Goal: Information Seeking & Learning: Ask a question

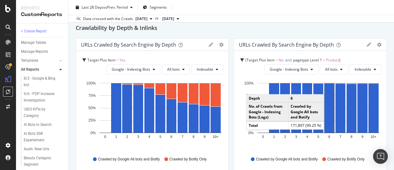
scroll to position [185, 0]
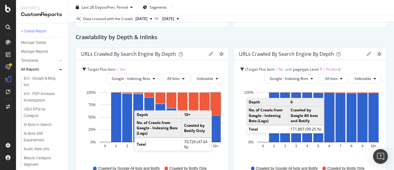
click at [216, 104] on rect "A chart." at bounding box center [216, 103] width 10 height 23
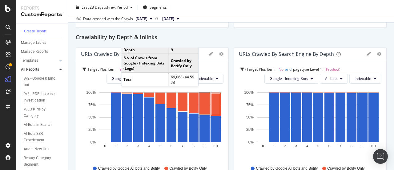
click at [71, 100] on div "🎯Target Plus 🎯Target Plus target.com master crawl Clone Schedule Email Export D…" at bounding box center [231, 85] width 326 height 170
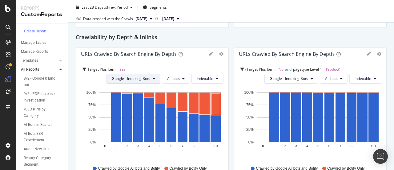
click at [153, 77] on icon at bounding box center [154, 79] width 2 height 4
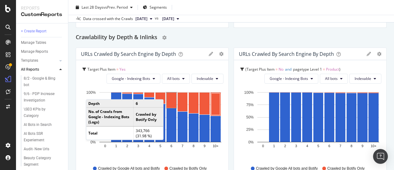
click at [236, 38] on div "Crawlability by Depth & Inlinks" at bounding box center [231, 38] width 311 height 10
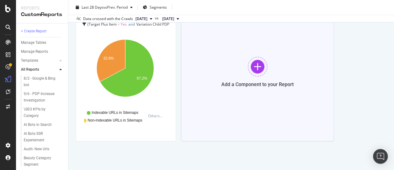
scroll to position [788, 0]
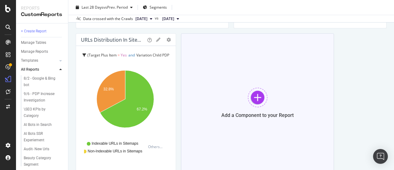
click at [284, 117] on div "Add a Component to your Report" at bounding box center [257, 102] width 153 height 139
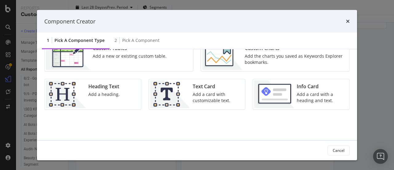
scroll to position [0, 0]
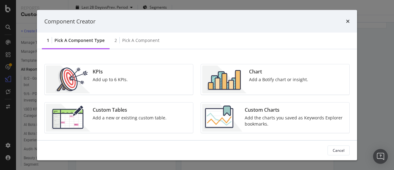
click at [245, 76] on img "modal" at bounding box center [224, 80] width 44 height 28
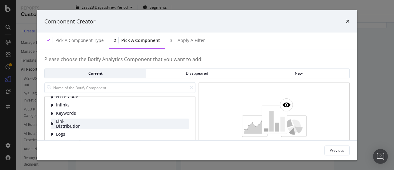
scroll to position [31, 0]
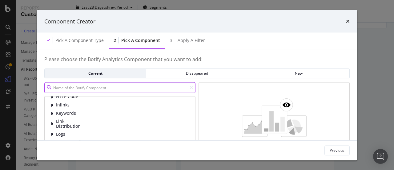
click at [109, 89] on input "modal" at bounding box center [119, 87] width 151 height 11
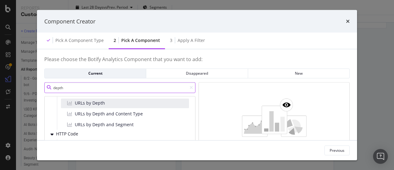
type input "depth"
click at [129, 104] on div "URLs by Depth" at bounding box center [125, 103] width 128 height 10
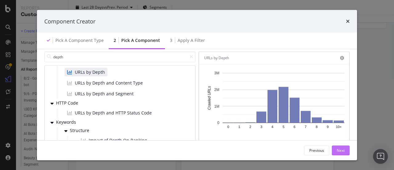
click at [337, 146] on div "Next" at bounding box center [341, 149] width 8 height 9
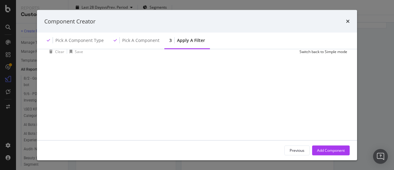
scroll to position [0, 0]
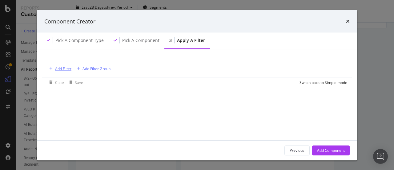
click at [60, 71] on div "Add Filter" at bounding box center [63, 68] width 16 height 5
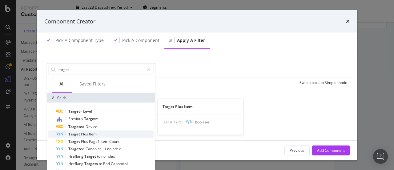
type input "target"
click at [83, 133] on span "Plus" at bounding box center [85, 133] width 8 height 5
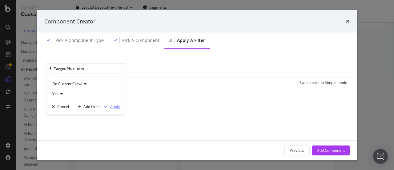
click at [116, 108] on div "Apply" at bounding box center [115, 106] width 10 height 5
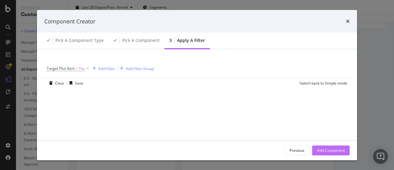
click at [330, 147] on div "Add Component" at bounding box center [331, 149] width 28 height 5
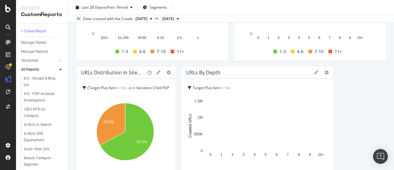
scroll to position [818, 0]
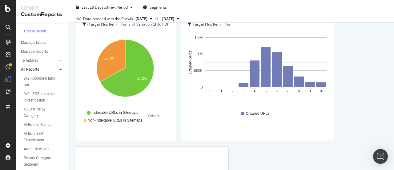
drag, startPoint x: 292, startPoint y: 155, endPoint x: 379, endPoint y: 143, distance: 87.7
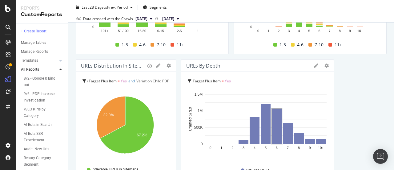
scroll to position [854, 0]
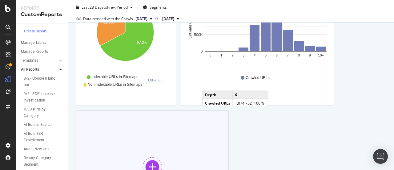
click at [147, 140] on div "Add a Component to your Report" at bounding box center [152, 171] width 153 height 123
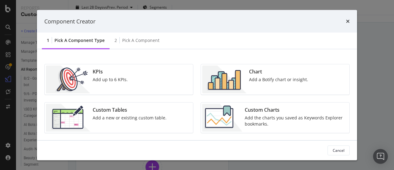
click at [263, 74] on div "Chart" at bounding box center [278, 71] width 59 height 7
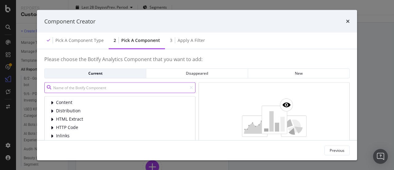
click at [108, 88] on input "modal" at bounding box center [119, 87] width 151 height 11
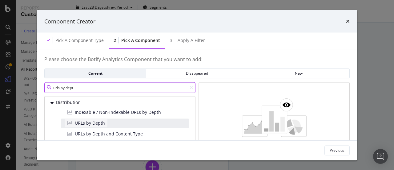
type input "urls by dept"
click at [91, 123] on span "URLs by Depth" at bounding box center [90, 122] width 30 height 6
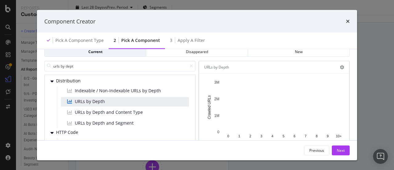
scroll to position [31, 0]
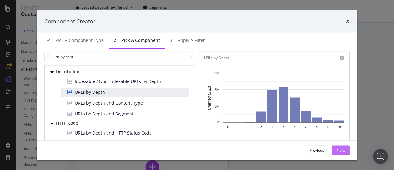
click at [337, 153] on div "Next" at bounding box center [341, 149] width 8 height 9
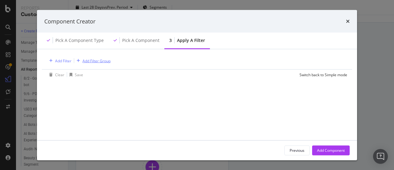
scroll to position [0, 0]
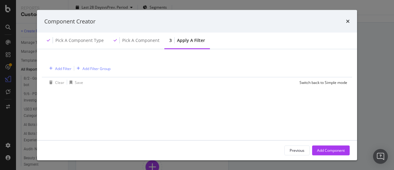
click at [73, 68] on div "Add Filter Add Filter Group" at bounding box center [79, 68] width 64 height 7
click at [62, 68] on div "Add Filter" at bounding box center [63, 68] width 16 height 5
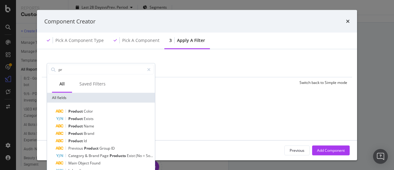
type input "p"
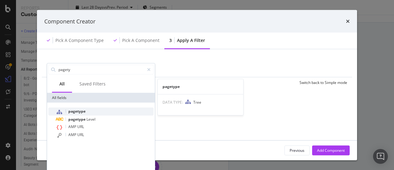
type input "pagety"
click at [80, 111] on span "pagetype" at bounding box center [76, 110] width 17 height 5
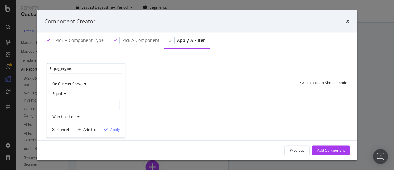
click at [65, 103] on div "modal" at bounding box center [85, 105] width 67 height 10
click at [75, 107] on div "modal" at bounding box center [85, 105] width 67 height 10
click at [54, 100] on div "modal" at bounding box center [85, 105] width 67 height 10
click at [55, 101] on div "modal" at bounding box center [85, 105] width 67 height 10
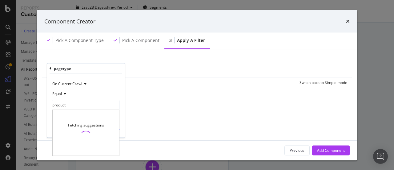
type input "product"
click at [81, 129] on div "Fetching suggestions" at bounding box center [86, 133] width 66 height 46
click at [81, 138] on span "modal" at bounding box center [86, 136] width 17 height 17
click at [81, 138] on span "modal" at bounding box center [86, 137] width 14 height 14
click at [143, 67] on div "Add Filter Add Filter Group" at bounding box center [197, 68] width 300 height 18
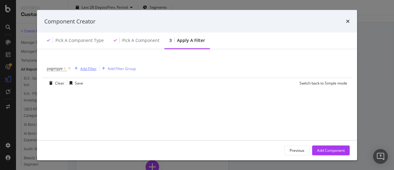
click at [75, 69] on icon "modal" at bounding box center [76, 68] width 3 height 4
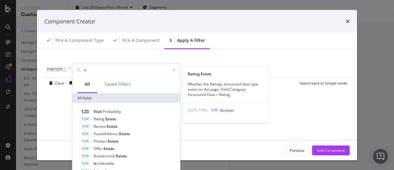
type input "i"
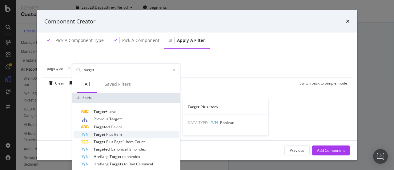
type input "target"
click at [114, 134] on span "Plus" at bounding box center [110, 133] width 8 height 5
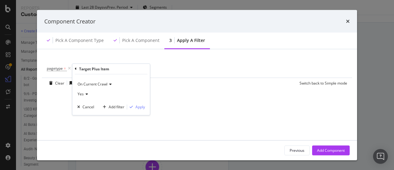
click at [81, 93] on span "Yes" at bounding box center [81, 93] width 6 height 5
click at [88, 117] on div "No" at bounding box center [112, 114] width 66 height 8
click at [142, 106] on div "Apply" at bounding box center [140, 106] width 10 height 5
click at [57, 68] on span "pagetype" at bounding box center [55, 68] width 16 height 5
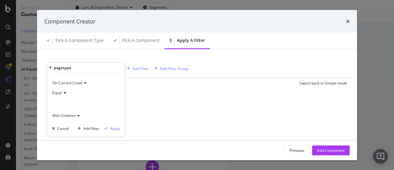
click at [61, 100] on div "modal" at bounding box center [85, 104] width 67 height 10
click at [50, 67] on icon "modal" at bounding box center [51, 68] width 2 height 4
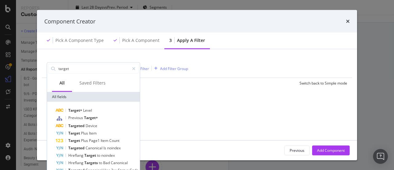
click at [68, 88] on div "All" at bounding box center [62, 83] width 20 height 17
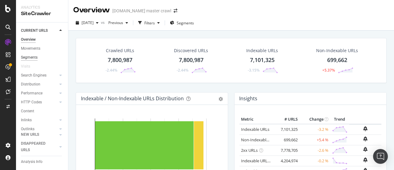
click at [37, 56] on div "Segments" at bounding box center [29, 57] width 17 height 6
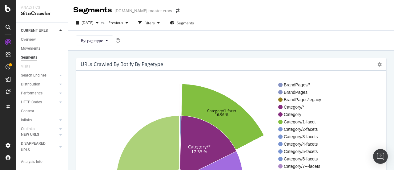
scroll to position [92, 0]
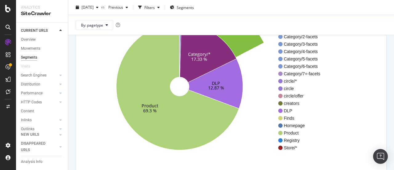
drag, startPoint x: 149, startPoint y: 84, endPoint x: 118, endPoint y: 50, distance: 46.6
click at [118, 50] on icon "Category/* 17.33 % DLP 12.87 % Product 69.3 % Category/1-facet 16.96 %" at bounding box center [179, 86] width 197 height 190
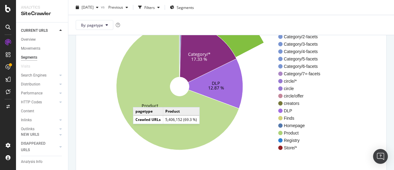
drag, startPoint x: 139, startPoint y: 100, endPoint x: 114, endPoint y: 75, distance: 36.1
click at [114, 75] on icon "Category/* 17.33 % DLP 12.87 % Product 69.3 % Category/1-facet 16.96 %" at bounding box center [179, 86] width 197 height 190
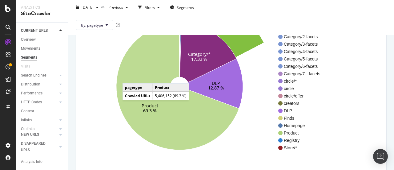
click at [134, 78] on icon at bounding box center [177, 86] width 123 height 127
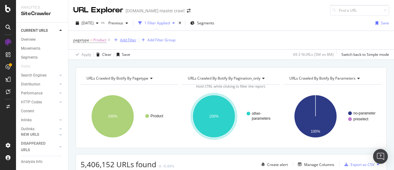
click at [135, 41] on div "Add Filter" at bounding box center [128, 39] width 16 height 5
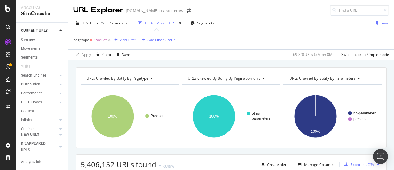
click at [275, 35] on div "pagetype = Product Add Filter Add Filter Group" at bounding box center [231, 40] width 316 height 18
click at [127, 38] on div "Add Filter" at bounding box center [128, 39] width 16 height 5
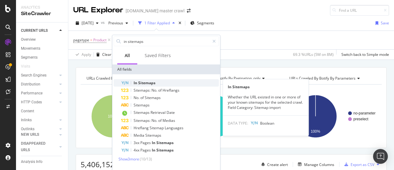
type input "in sitemaps"
click at [151, 82] on span "Sitemaps" at bounding box center [146, 82] width 17 height 5
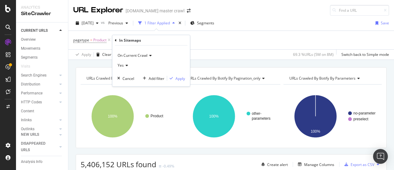
click at [130, 66] on div "Yes" at bounding box center [151, 65] width 68 height 10
click at [124, 82] on div "No" at bounding box center [152, 86] width 66 height 8
click at [175, 80] on div "Apply" at bounding box center [176, 78] width 18 height 6
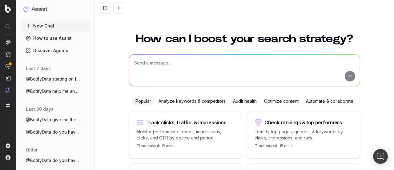
click at [173, 59] on textarea at bounding box center [244, 69] width 231 height 31
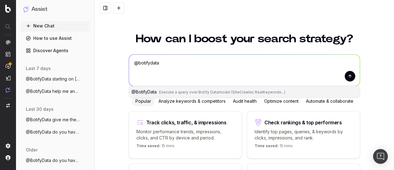
click at [170, 91] on span "Execute a query over Botify Datamodel (SiteCrawler, RealKeywords...)" at bounding box center [222, 92] width 126 height 5
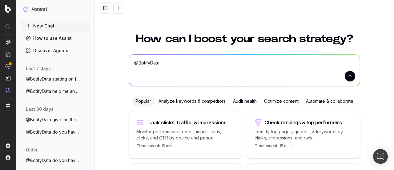
click at [225, 58] on textarea "@BotifyData" at bounding box center [244, 69] width 231 height 31
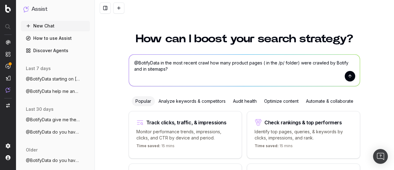
type textarea "@BotifyData in the most recent crawl how many product pages ( in the /p/ folder…"
click at [348, 77] on button "submit" at bounding box center [350, 76] width 10 height 10
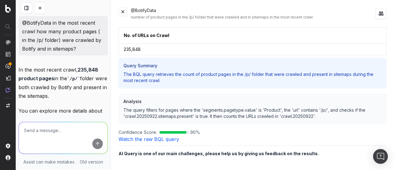
click at [65, 122] on div at bounding box center [62, 138] width 89 height 32
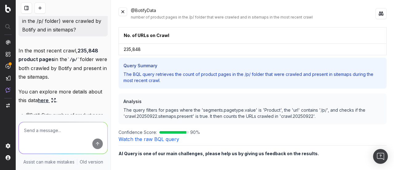
scroll to position [49, 0]
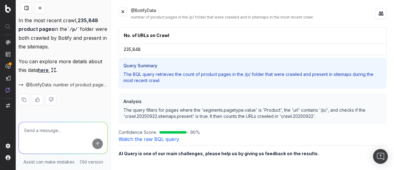
click at [57, 133] on textarea at bounding box center [63, 137] width 89 height 31
type textarea "how many PDP urls were crawled by Botify but not in sitemaps?"
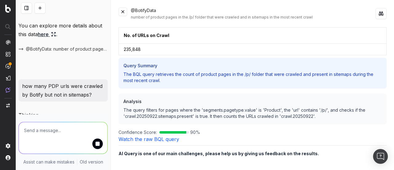
scroll to position [99, 0]
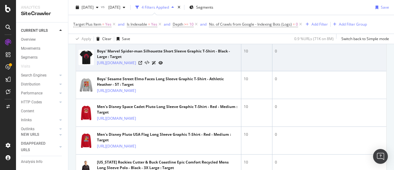
scroll to position [123, 0]
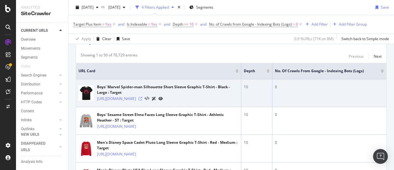
click at [142, 100] on icon at bounding box center [141, 99] width 4 height 4
